Goal: Task Accomplishment & Management: Manage account settings

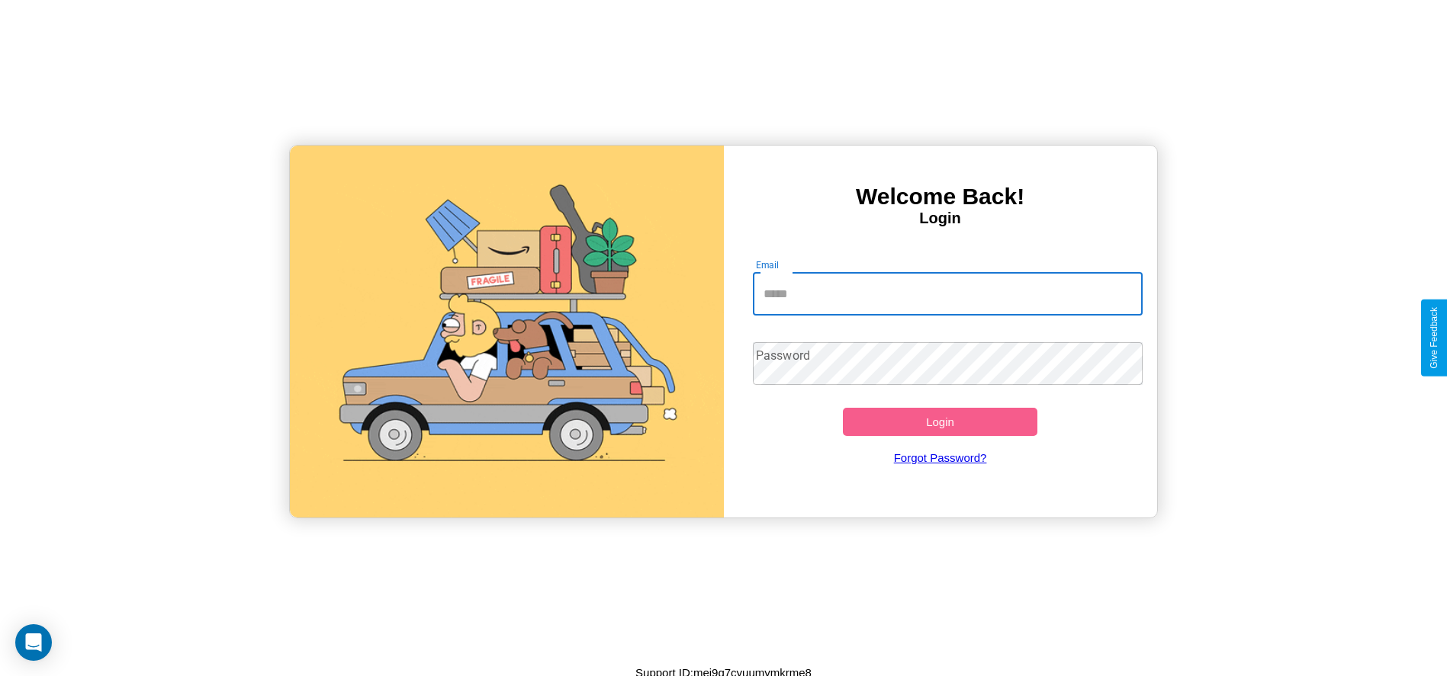
click at [947, 294] on input "Email" at bounding box center [948, 294] width 390 height 43
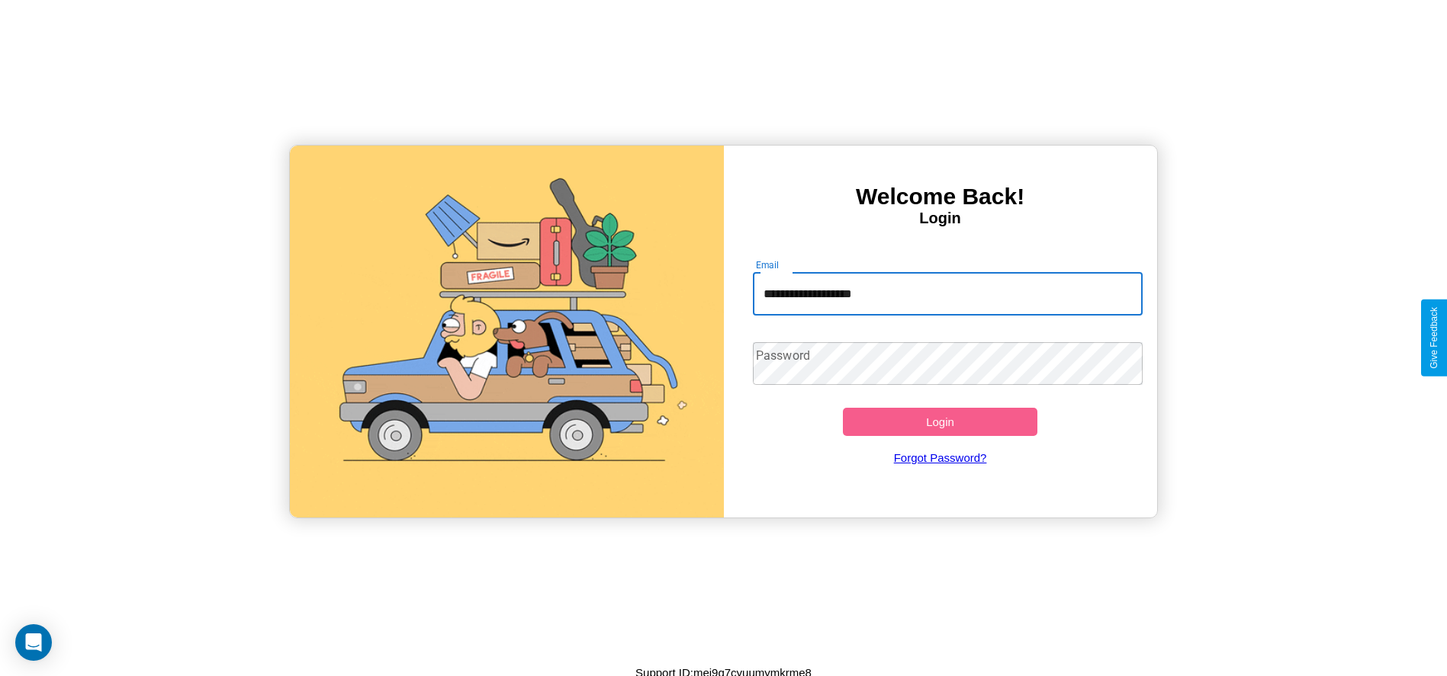
type input "**********"
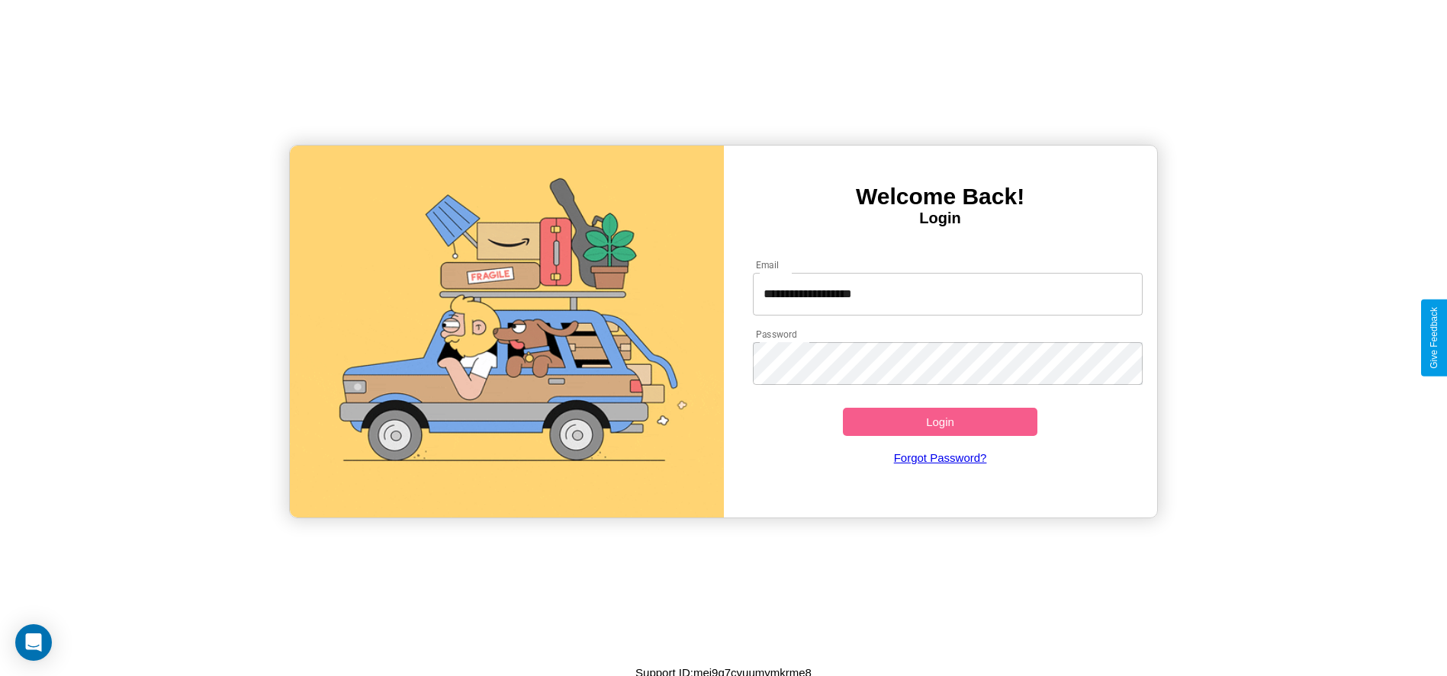
click at [939, 422] on button "Login" at bounding box center [940, 422] width 195 height 28
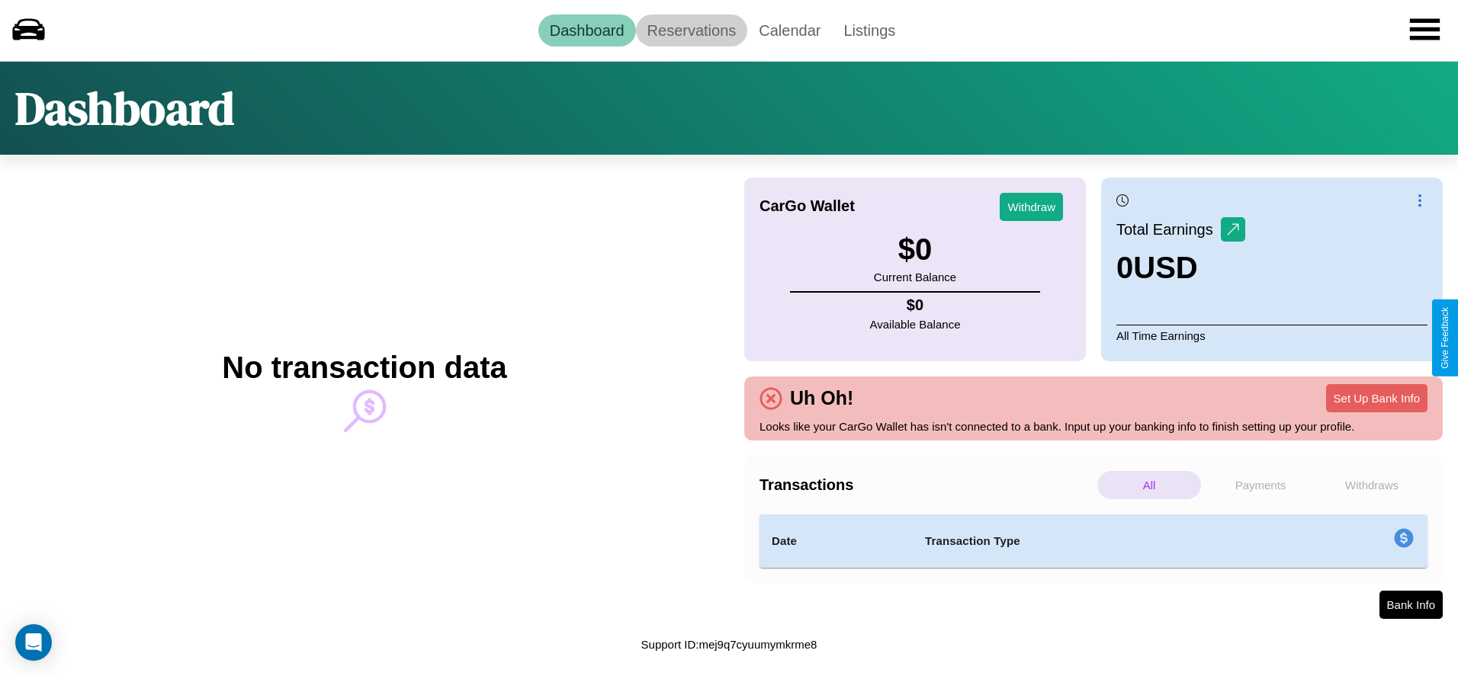
click at [691, 30] on link "Reservations" at bounding box center [692, 30] width 112 height 32
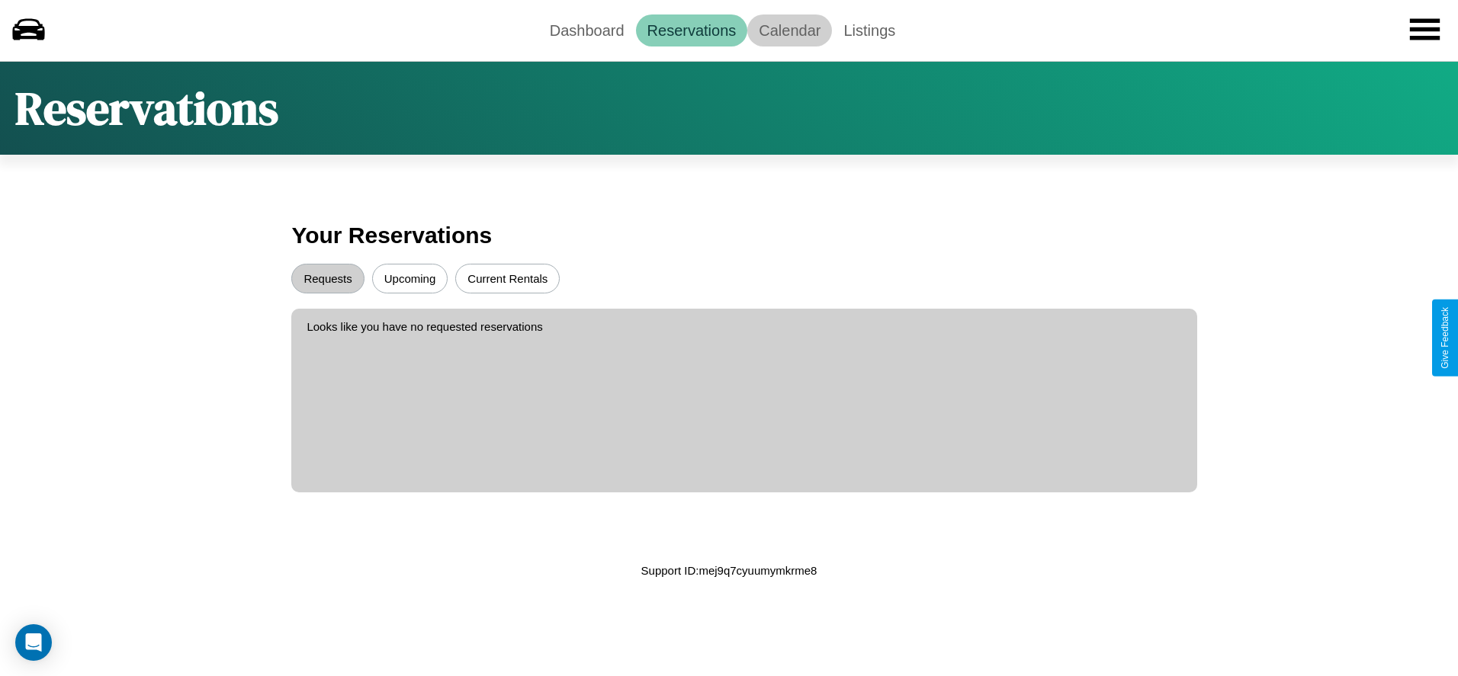
click at [789, 30] on link "Calendar" at bounding box center [789, 30] width 85 height 32
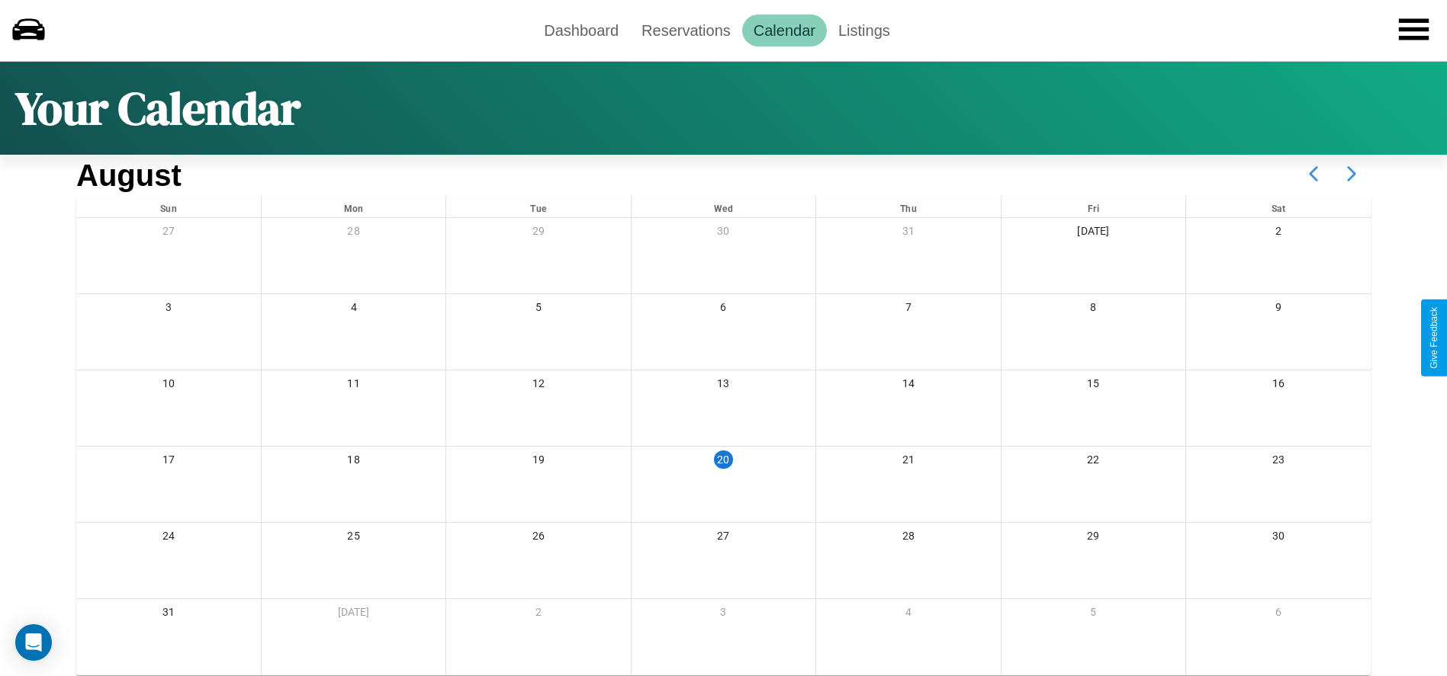
click at [1351, 174] on icon at bounding box center [1351, 174] width 38 height 38
click at [581, 30] on link "Dashboard" at bounding box center [581, 30] width 98 height 32
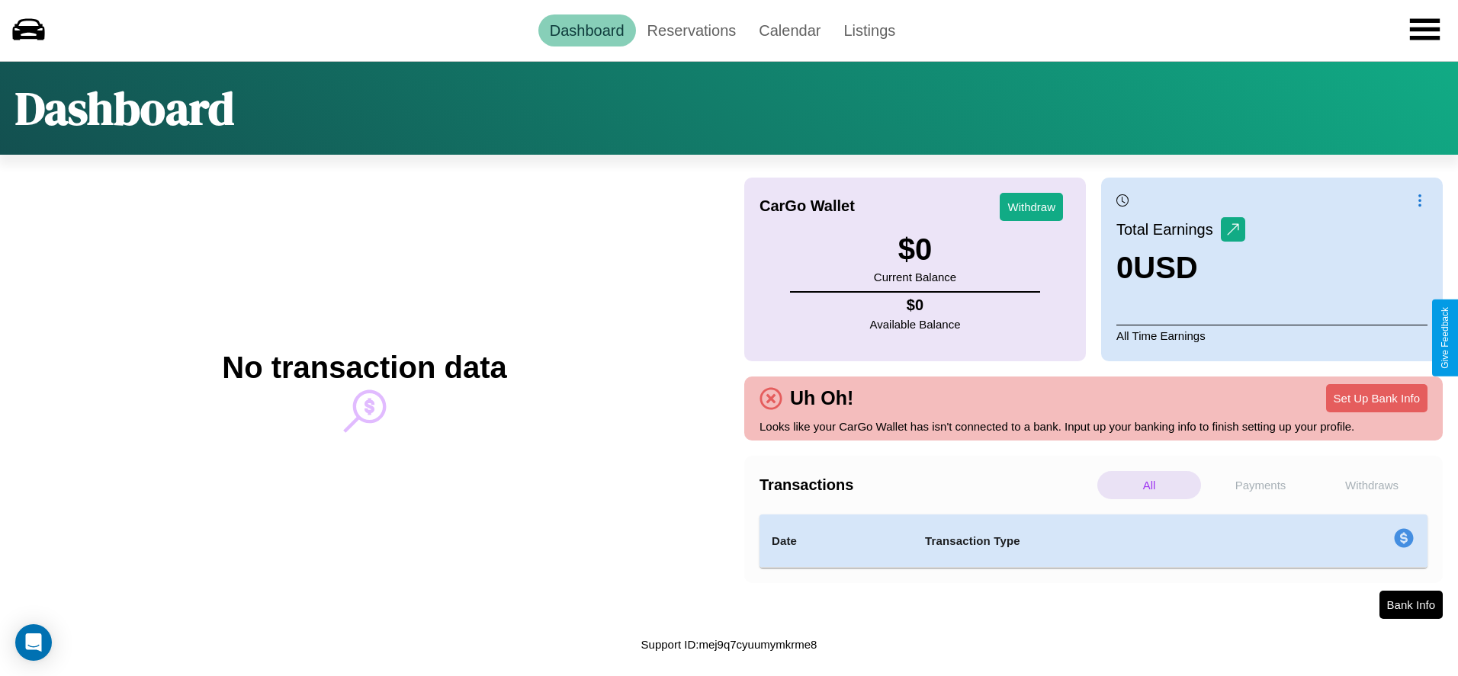
click at [1372, 485] on p "Withdraws" at bounding box center [1372, 485] width 104 height 28
click at [1261, 485] on p "Payments" at bounding box center [1261, 485] width 104 height 28
